Goal: Information Seeking & Learning: Learn about a topic

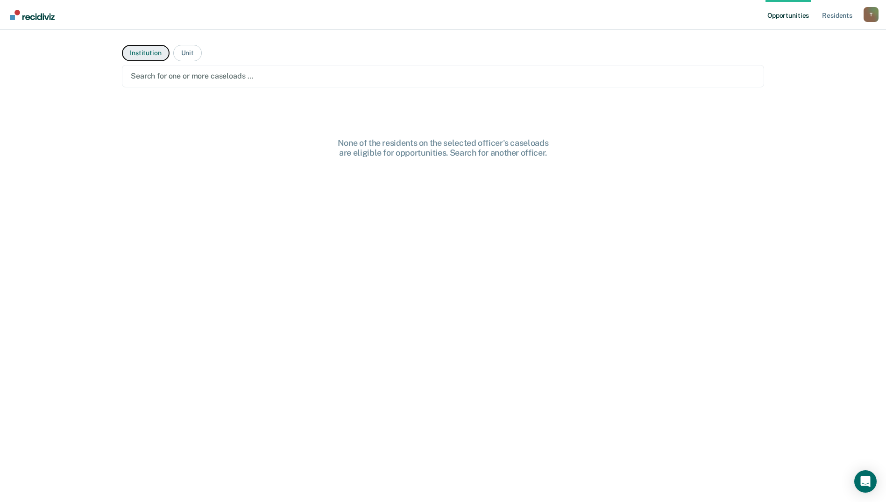
click at [144, 53] on button "Institution" at bounding box center [145, 53] width 47 height 16
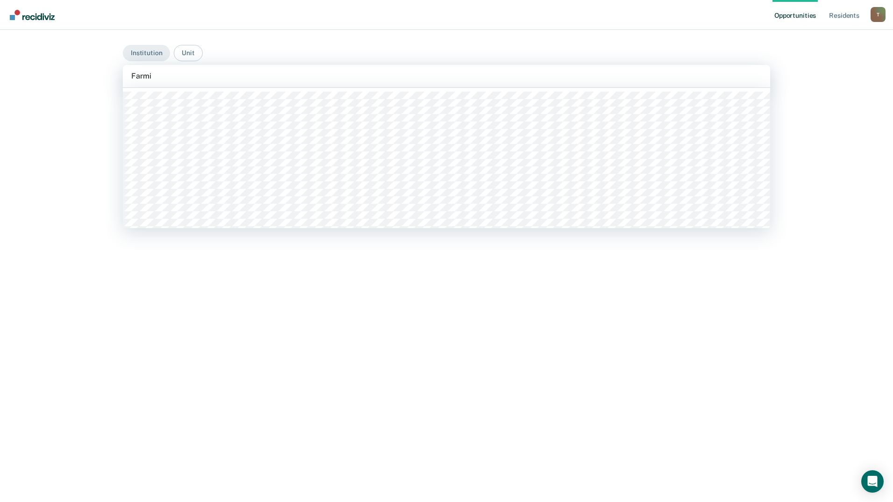
type input "Farming"
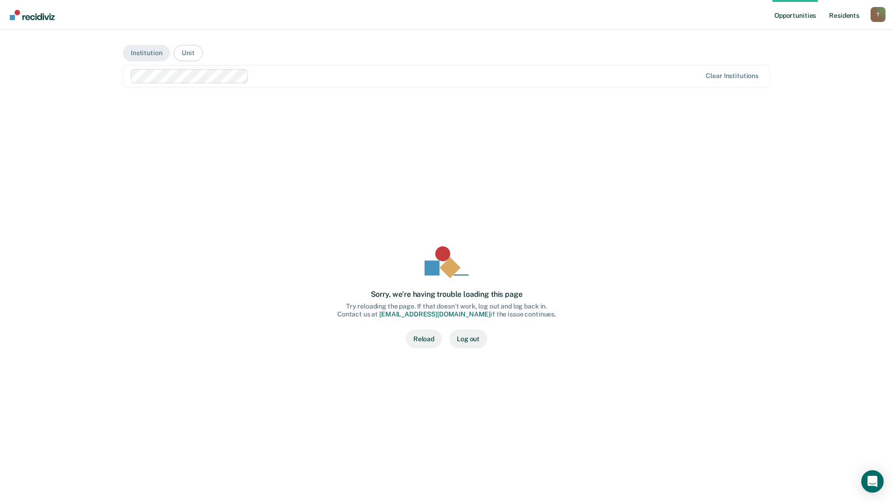
click at [849, 14] on link "Resident s" at bounding box center [845, 15] width 34 height 30
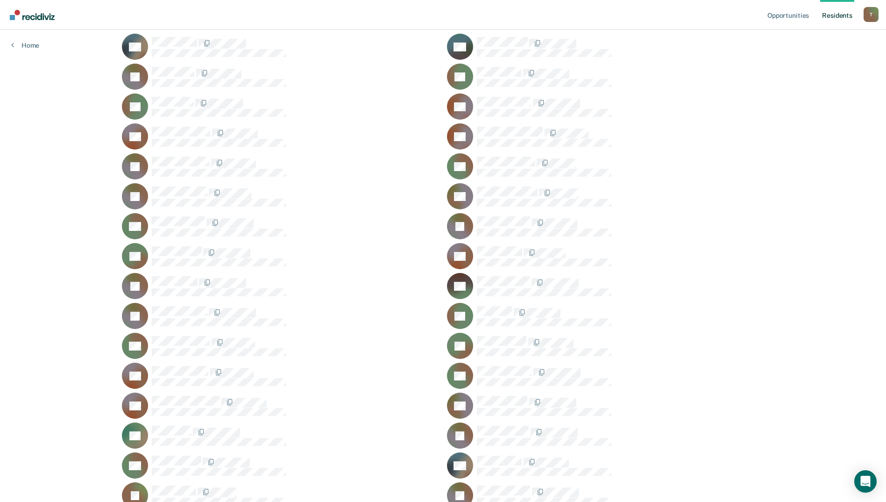
scroll to position [32513, 0]
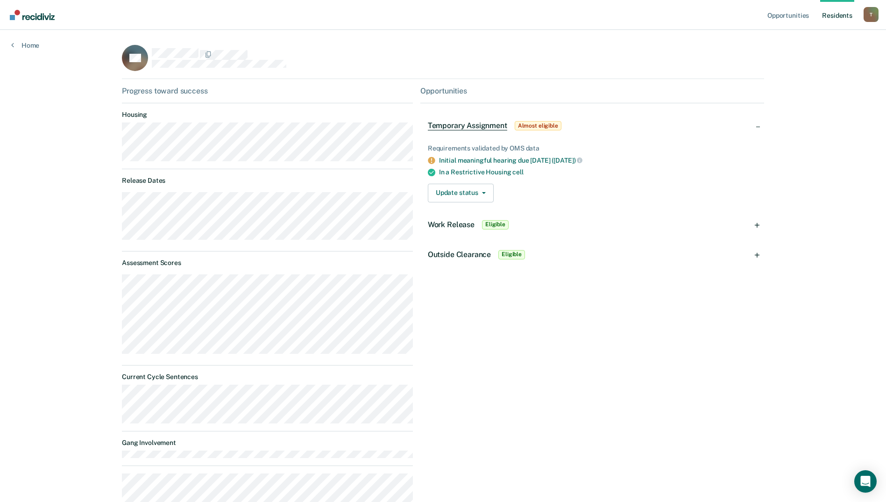
click at [843, 16] on link "Resident s" at bounding box center [837, 15] width 34 height 30
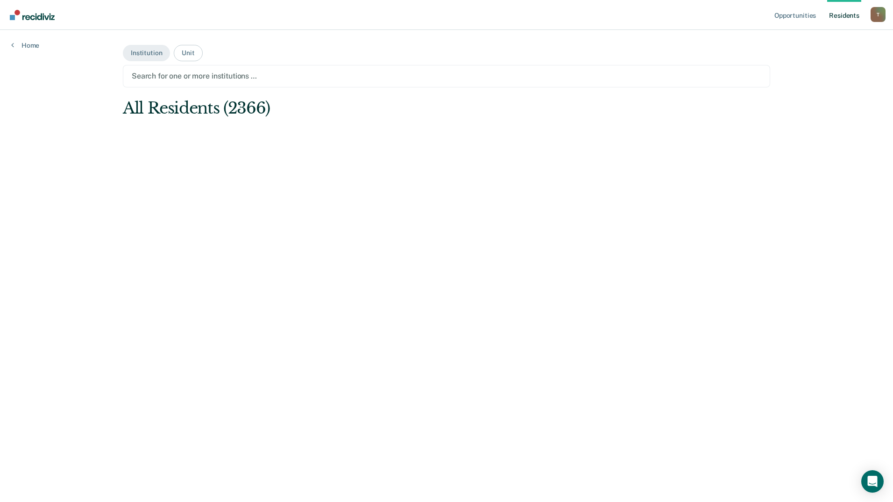
click at [852, 13] on link "Resident s" at bounding box center [845, 15] width 34 height 30
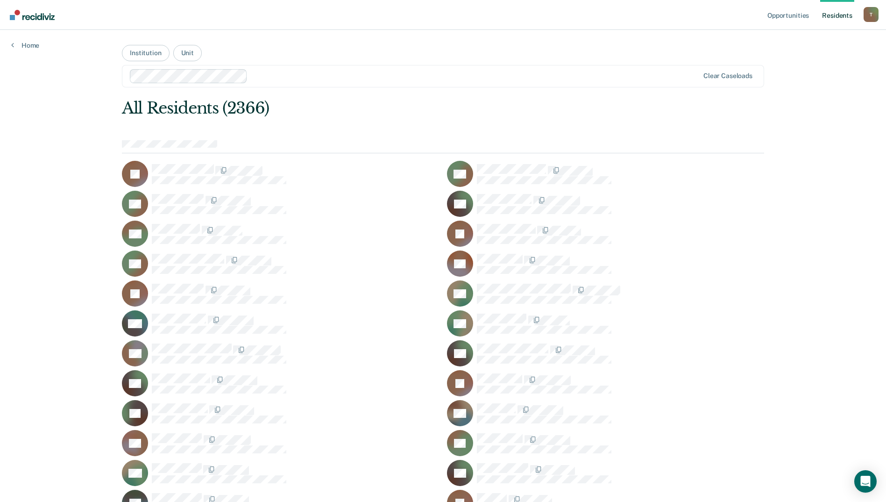
click at [712, 15] on nav "Opportunities Resident s Tyler.Smith@doc.mo.gov T Profile How it works Log Out" at bounding box center [442, 14] width 871 height 29
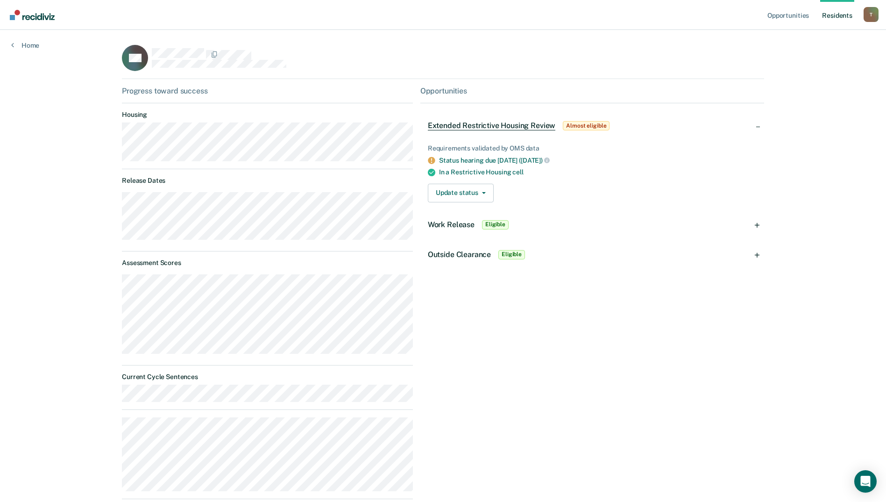
click at [824, 16] on link "Resident s" at bounding box center [837, 15] width 34 height 30
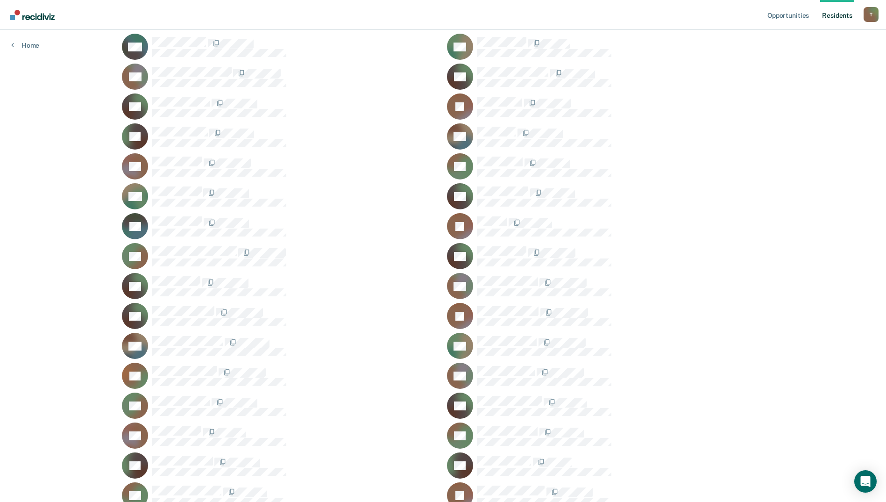
scroll to position [11162, 0]
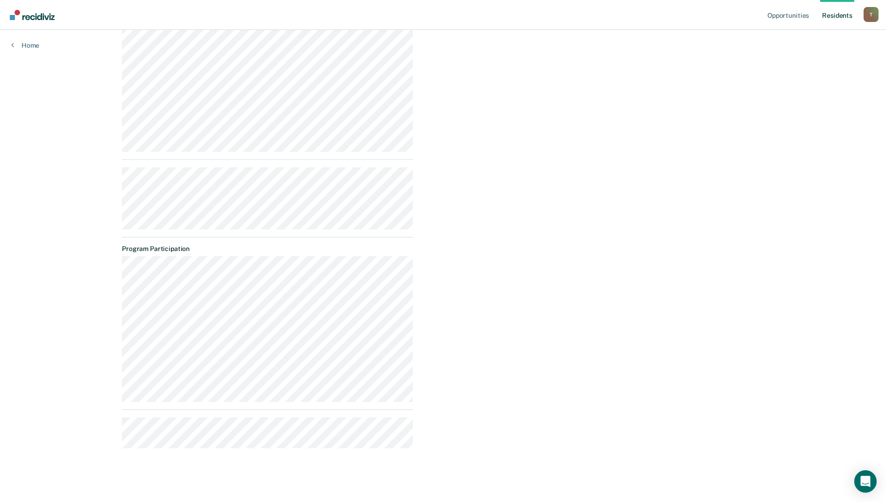
scroll to position [423, 0]
